Goal: Check status: Check status

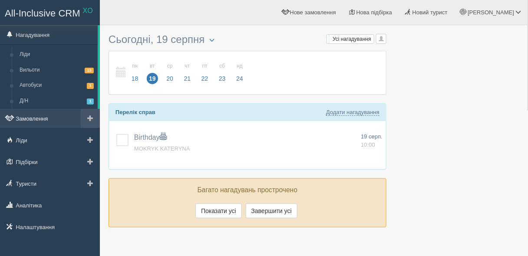
click at [42, 119] on link "Замовлення" at bounding box center [50, 118] width 100 height 19
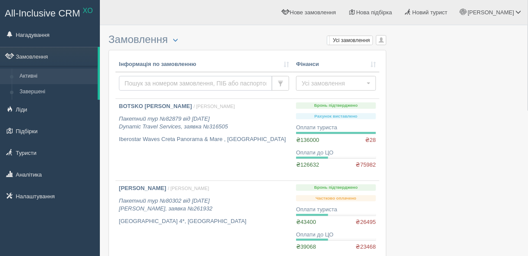
click at [164, 79] on input "text" at bounding box center [195, 83] width 153 height 15
type input "гарасимів"
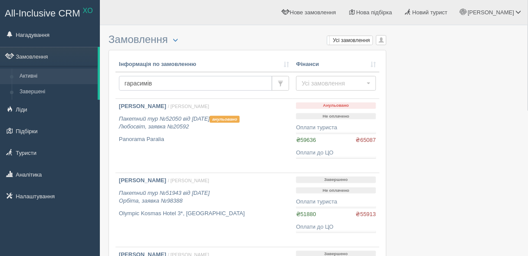
click at [187, 78] on input "гарасимів" at bounding box center [195, 83] width 153 height 15
type input "[PERSON_NAME]"
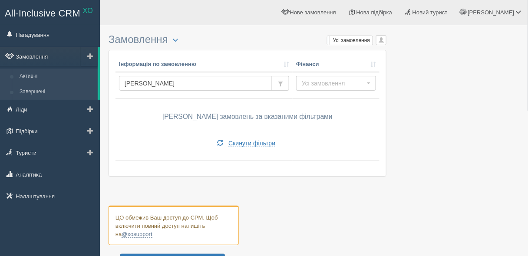
click at [27, 93] on link "Завершені" at bounding box center [57, 92] width 82 height 16
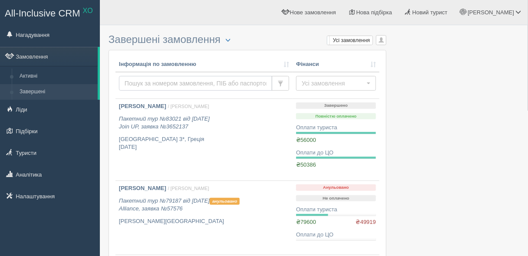
click at [166, 82] on input "text" at bounding box center [195, 83] width 153 height 15
type input "гарасимів"
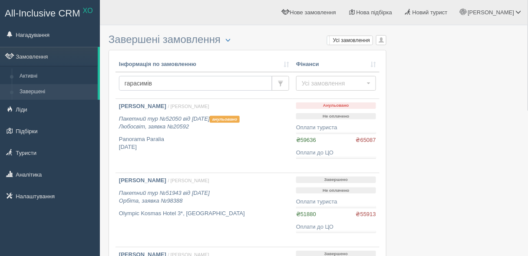
click at [159, 81] on input "гарасимів" at bounding box center [195, 83] width 153 height 15
type input "harasymiv"
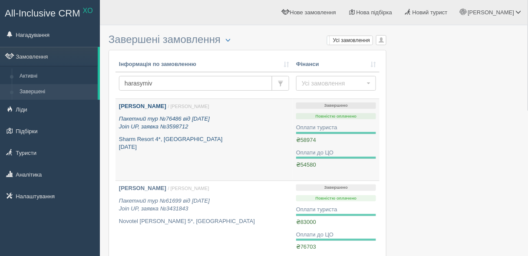
click at [170, 134] on div "YURIY HARASYMIV / Галина Т. Пакетний тур №76486 від 26.03.2025 Join UP, заявка …" at bounding box center [204, 127] width 170 height 49
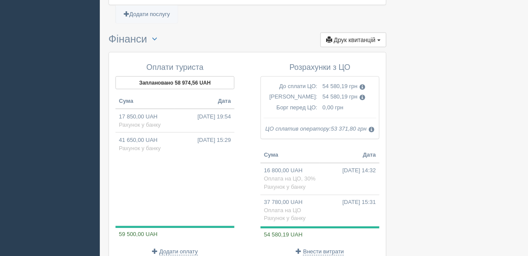
scroll to position [1084, 0]
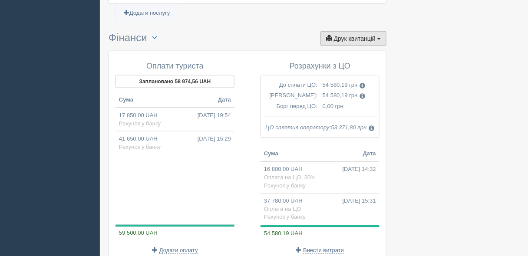
click at [366, 35] on span "Друк квитанцій" at bounding box center [355, 38] width 42 height 7
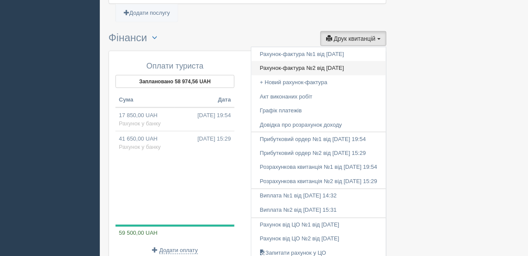
click at [276, 61] on link "Рахунок-фактура №2 від 04.04.2025" at bounding box center [319, 68] width 135 height 14
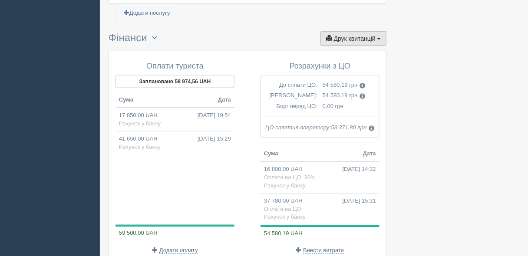
click at [351, 35] on span "Друк квитанцій" at bounding box center [355, 38] width 42 height 7
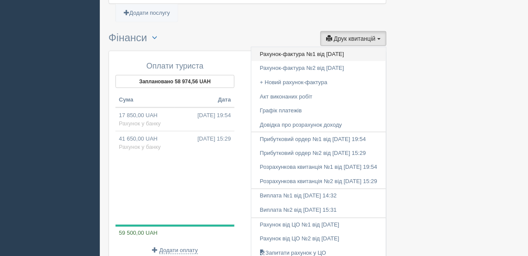
click at [326, 47] on link "Рахунок-фактура №1 від 26.03.2025" at bounding box center [319, 54] width 135 height 14
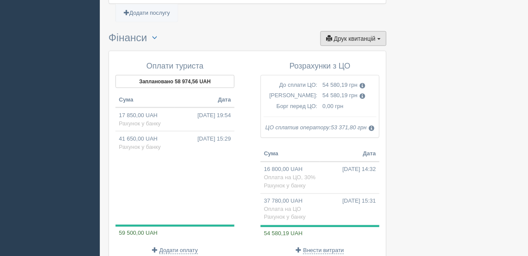
click at [345, 35] on span "Друк квитанцій" at bounding box center [355, 38] width 42 height 7
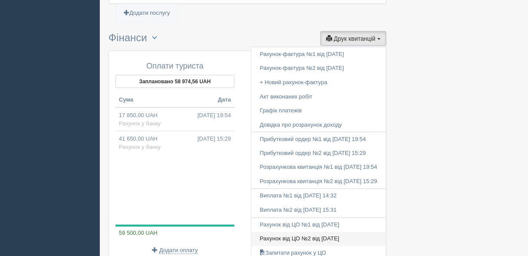
click at [289, 232] on link "Рахунок від ЦО №2 від 04.04.2025" at bounding box center [319, 239] width 135 height 14
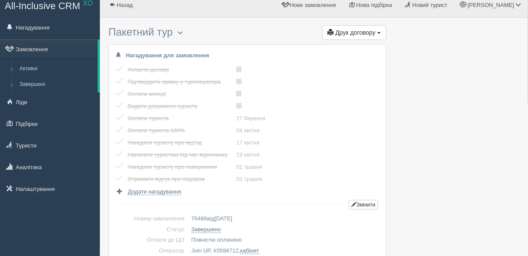
scroll to position [0, 0]
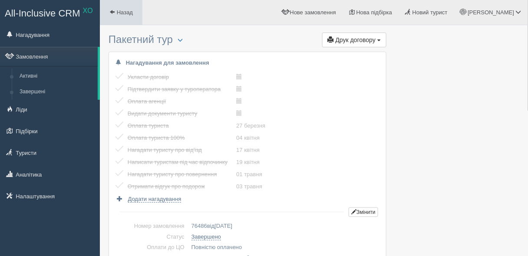
click at [121, 16] on link "Назад" at bounding box center [121, 12] width 43 height 25
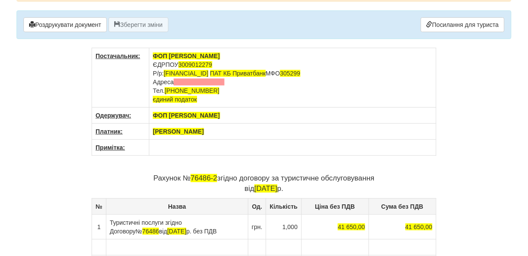
scroll to position [32, 0]
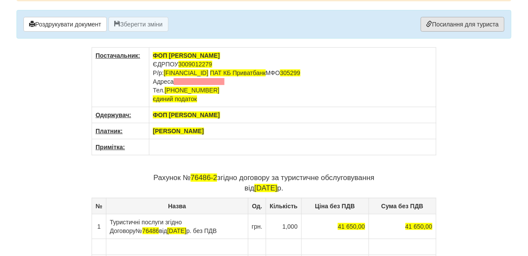
click at [437, 23] on link "Посилання для туриста" at bounding box center [463, 24] width 84 height 15
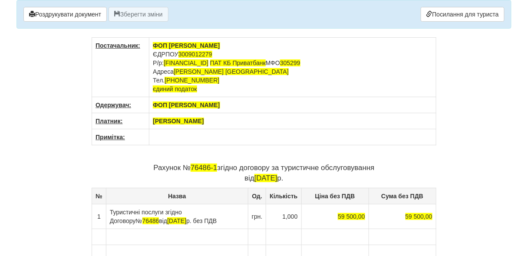
drag, startPoint x: 58, startPoint y: 176, endPoint x: 278, endPoint y: 50, distance: 253.3
click at [278, 50] on div "× Деякі поля не заповнено Ми підсвітили порожні поля червоним кольором. Ви може…" at bounding box center [264, 197] width 508 height 395
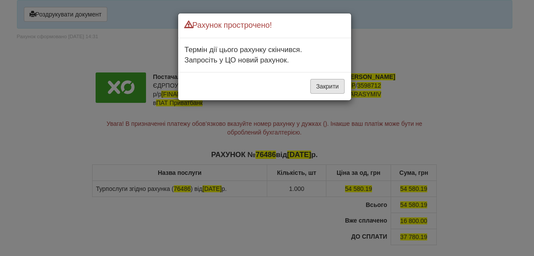
click at [327, 85] on button "Закрити" at bounding box center [327, 86] width 34 height 15
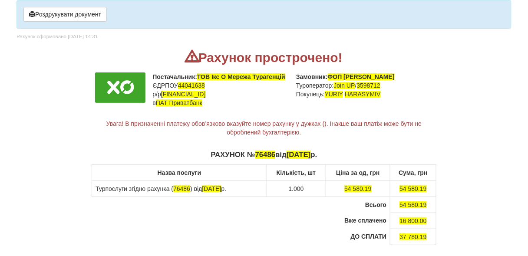
click at [66, 175] on div "× Деякі поля не заповнено Ми підсвітили порожні поля червоним кольором. Ви може…" at bounding box center [264, 169] width 508 height 338
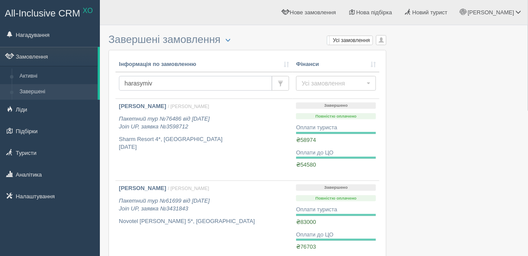
click at [140, 81] on input "harasymiv" at bounding box center [195, 83] width 153 height 15
type input "ковальчук"
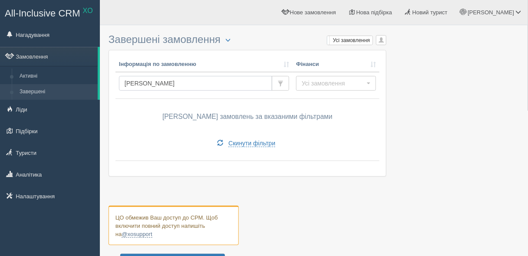
click at [140, 81] on input "[PERSON_NAME]" at bounding box center [195, 83] width 153 height 15
type input "[PERSON_NAME]"
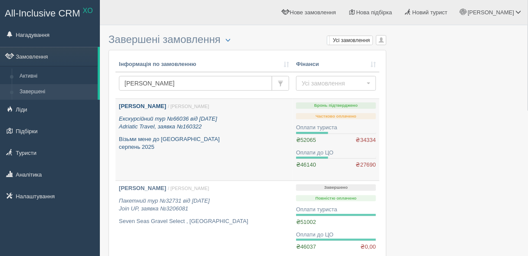
click at [191, 130] on p "Екскурсійний тур №66036 від 24.12.2024 Adriatic Travel, заявка №160322" at bounding box center [204, 123] width 170 height 16
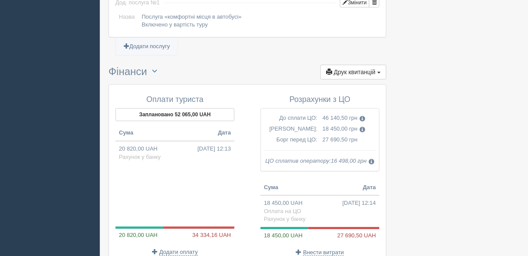
scroll to position [608, 0]
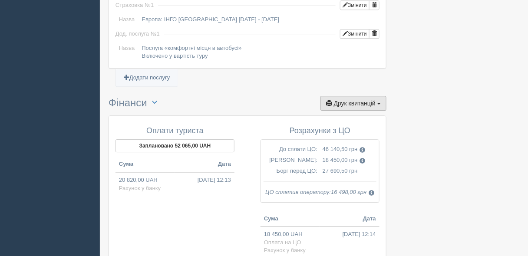
click at [351, 100] on span "Друк квитанцій" at bounding box center [355, 103] width 42 height 7
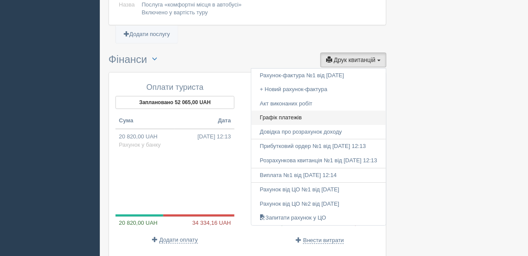
scroll to position [651, 0]
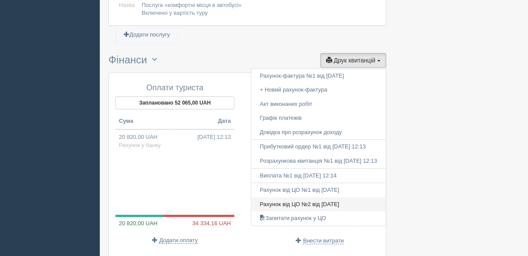
click at [324, 198] on link "Рахунок від ЦО №2 від 26.12.2024" at bounding box center [319, 205] width 135 height 14
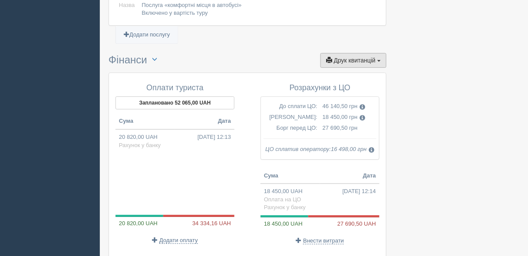
click at [339, 57] on span "Друк квитанцій" at bounding box center [355, 60] width 42 height 7
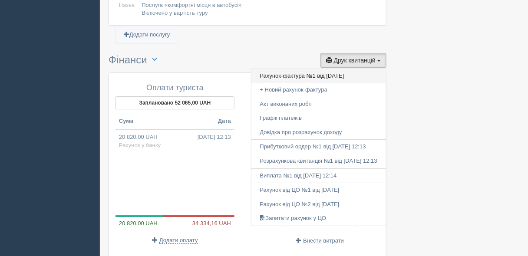
click at [309, 69] on link "Рахунок-фактура №1 від 25.12.2024" at bounding box center [319, 76] width 135 height 14
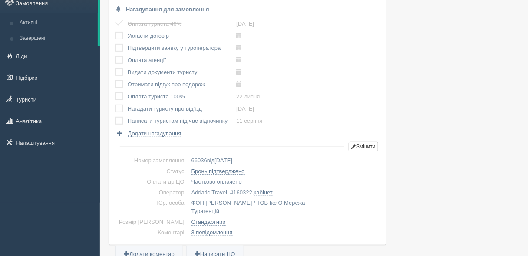
scroll to position [0, 0]
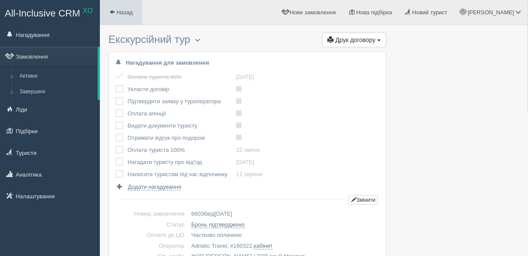
click at [125, 6] on link "Назад" at bounding box center [121, 12] width 43 height 25
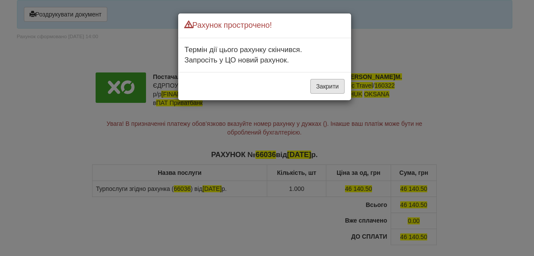
click at [319, 91] on button "Закрити" at bounding box center [327, 86] width 34 height 15
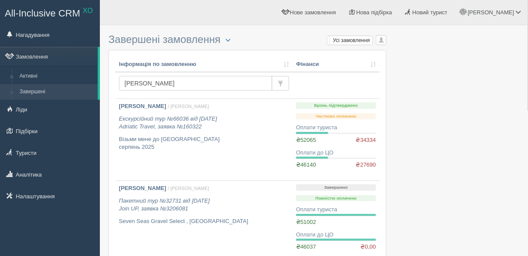
click at [138, 85] on input "kovalchuk" at bounding box center [195, 83] width 153 height 15
type input "zavaliy"
